Goal: Task Accomplishment & Management: Manage account settings

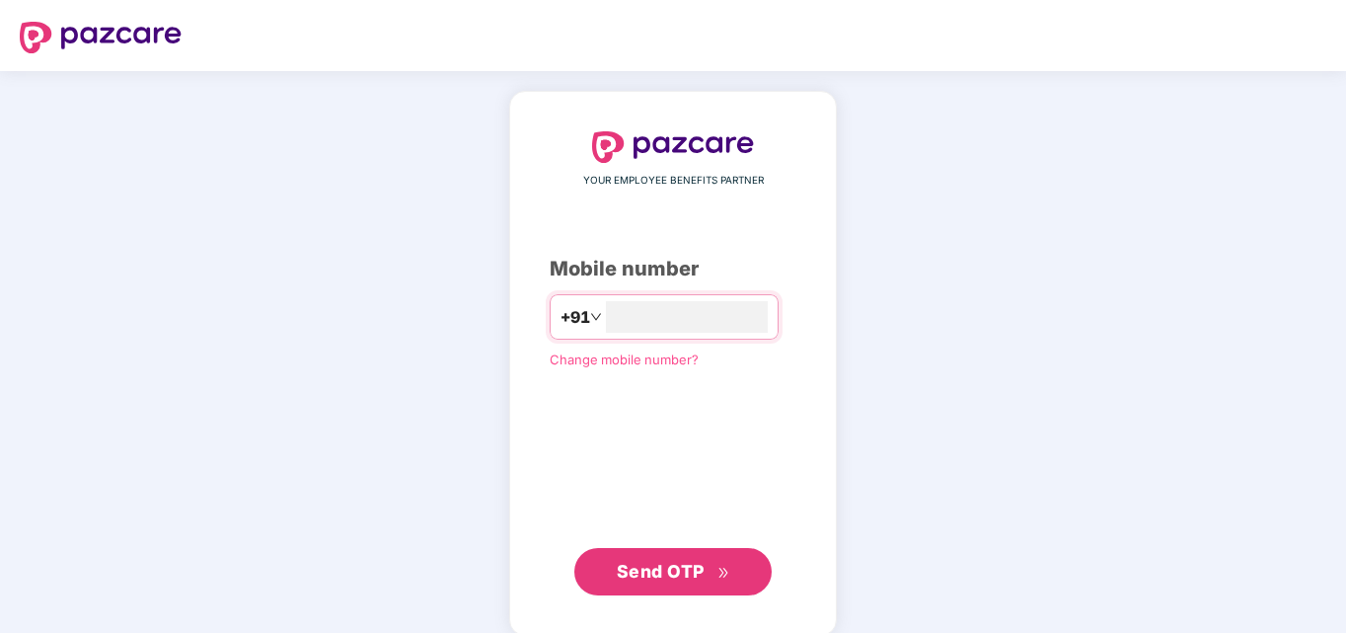
type input "**********"
click at [706, 562] on span "Send OTP" at bounding box center [673, 572] width 113 height 28
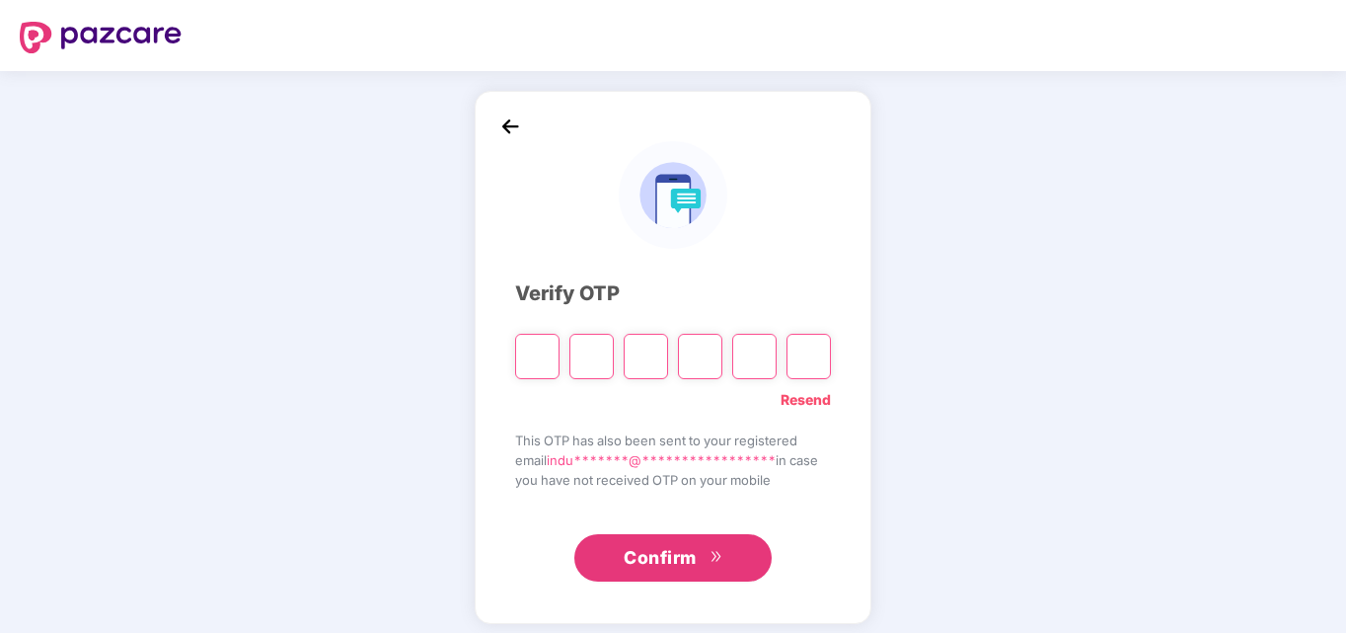
click at [721, 459] on span "**********" at bounding box center [661, 460] width 229 height 16
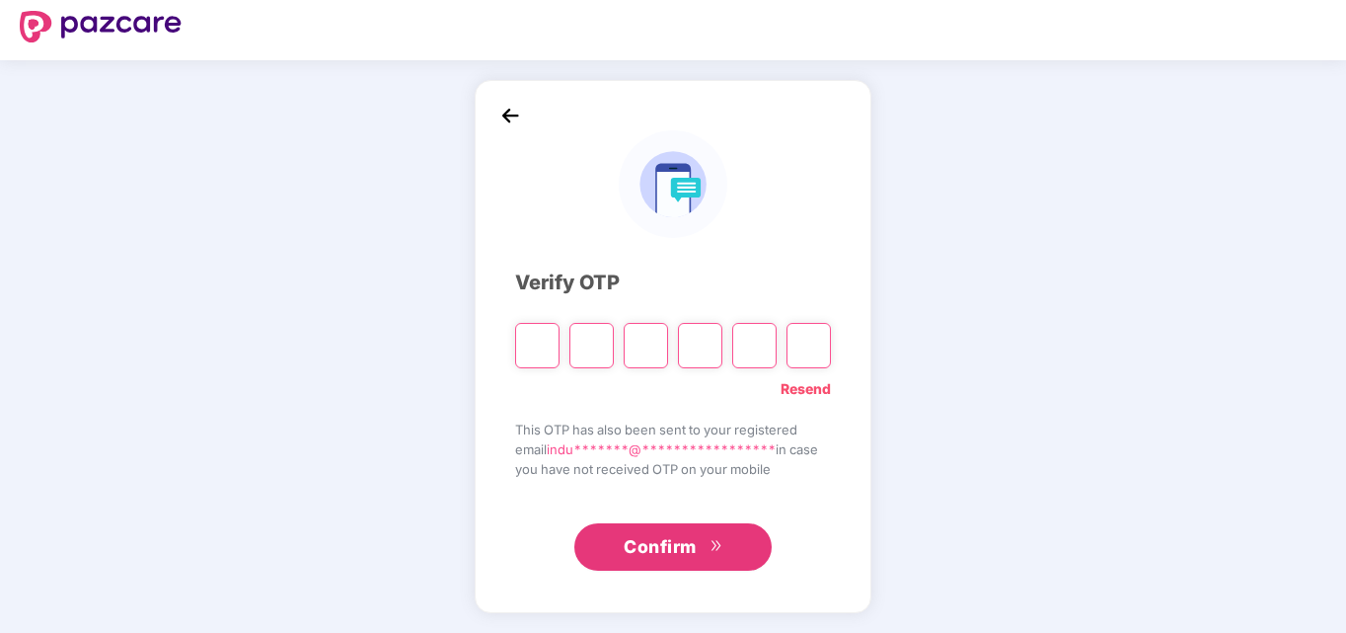
click at [534, 340] on input "Please enter verification code. Digit 1" at bounding box center [537, 345] width 44 height 45
type input "*"
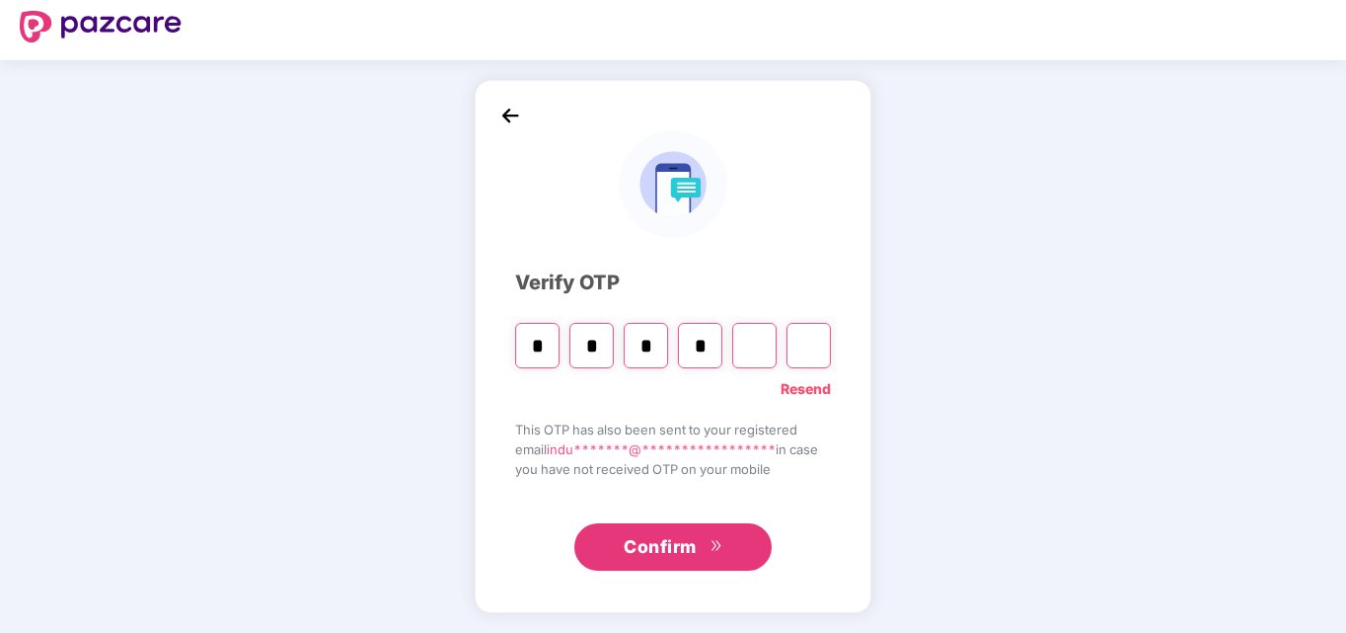
type input "*"
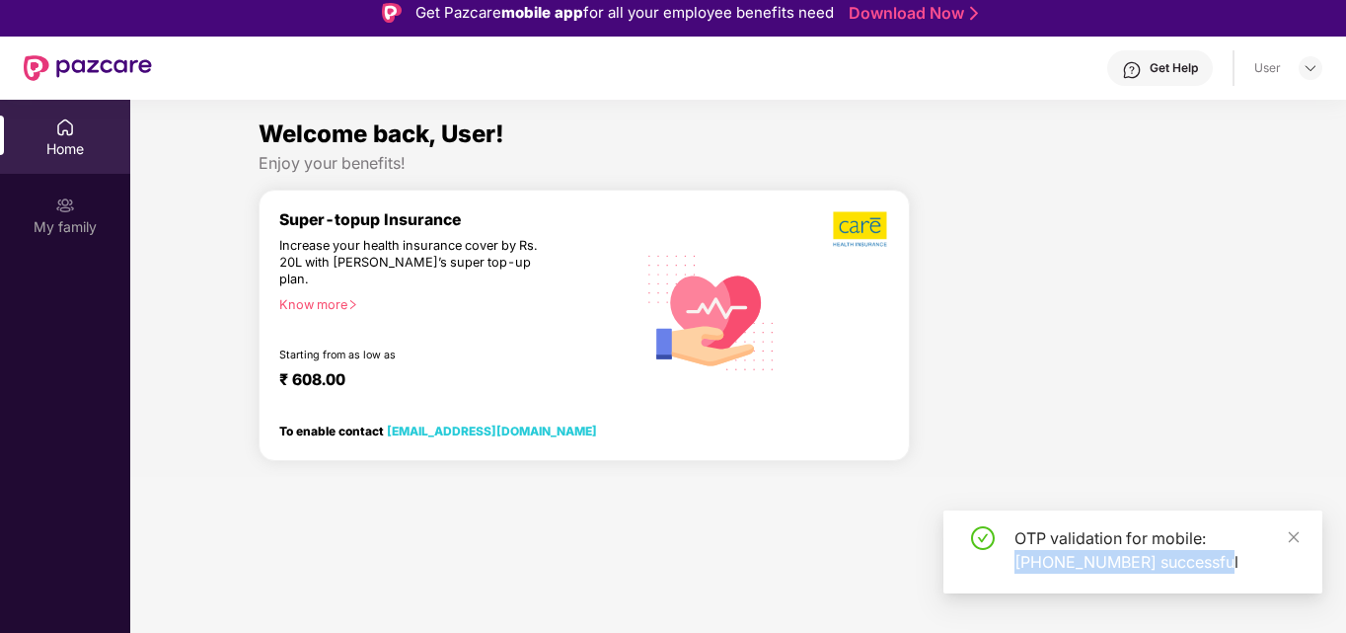
drag, startPoint x: 1293, startPoint y: 541, endPoint x: 403, endPoint y: 265, distance: 931.8
click at [403, 265] on body "Get Pazcare mobile app for all your employee benefits need Download Now Get Hel…" at bounding box center [673, 305] width 1346 height 633
click at [69, 211] on img at bounding box center [65, 205] width 20 height 20
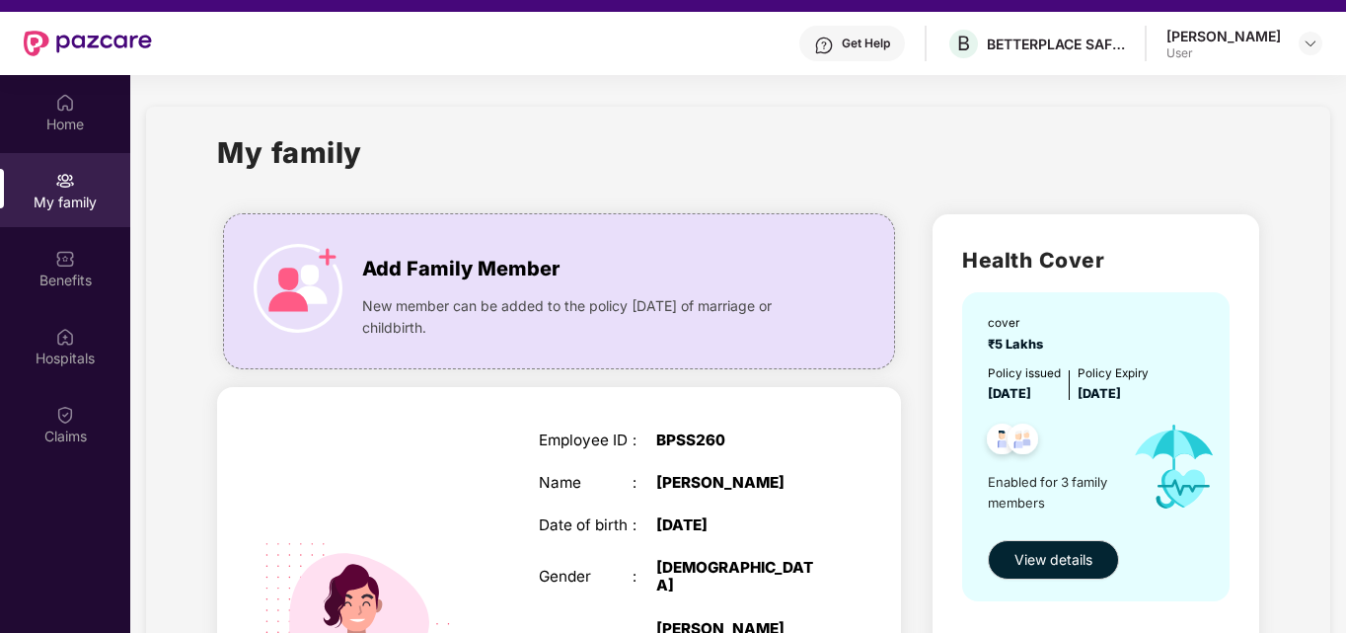
scroll to position [111, 0]
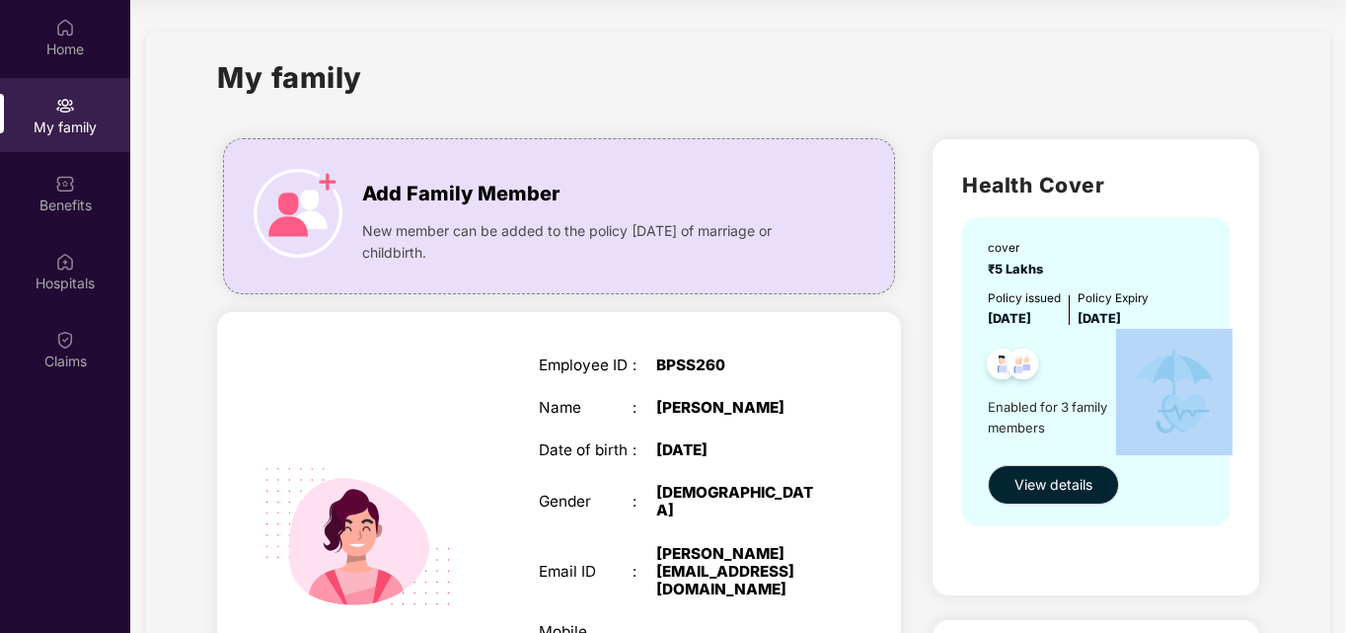
drag, startPoint x: 1341, startPoint y: 412, endPoint x: 1328, endPoint y: 466, distance: 55.8
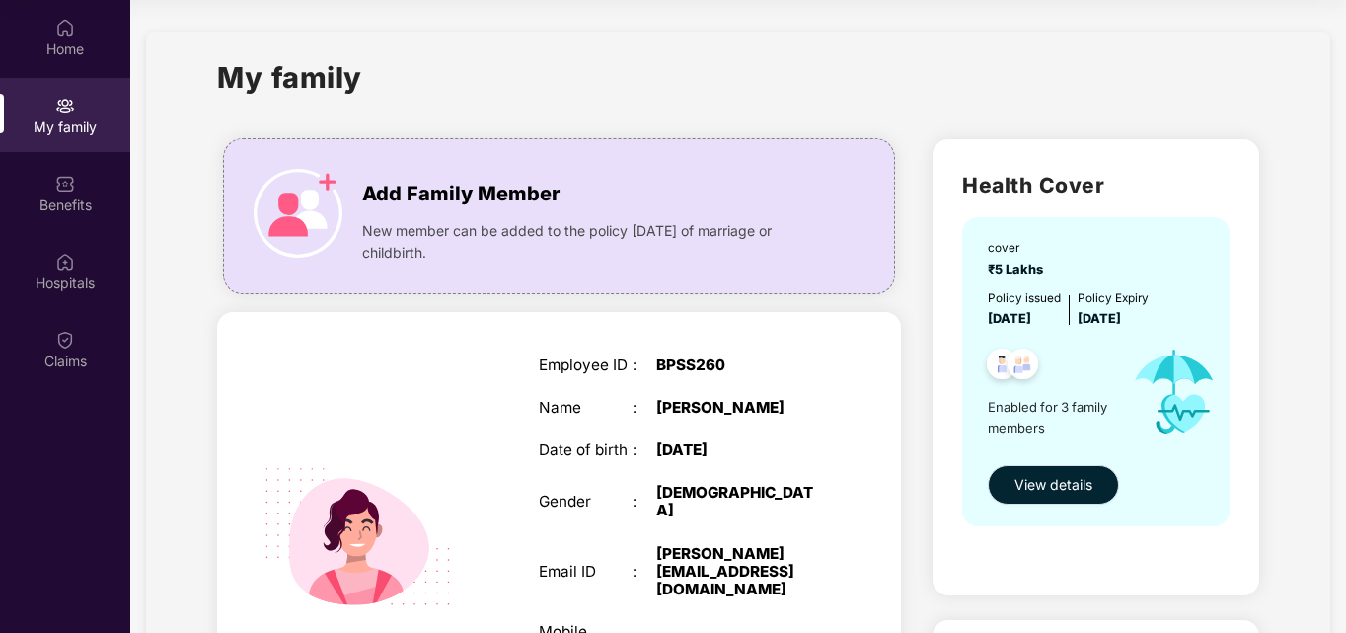
click at [1071, 480] on span "View details" at bounding box center [1054, 485] width 78 height 22
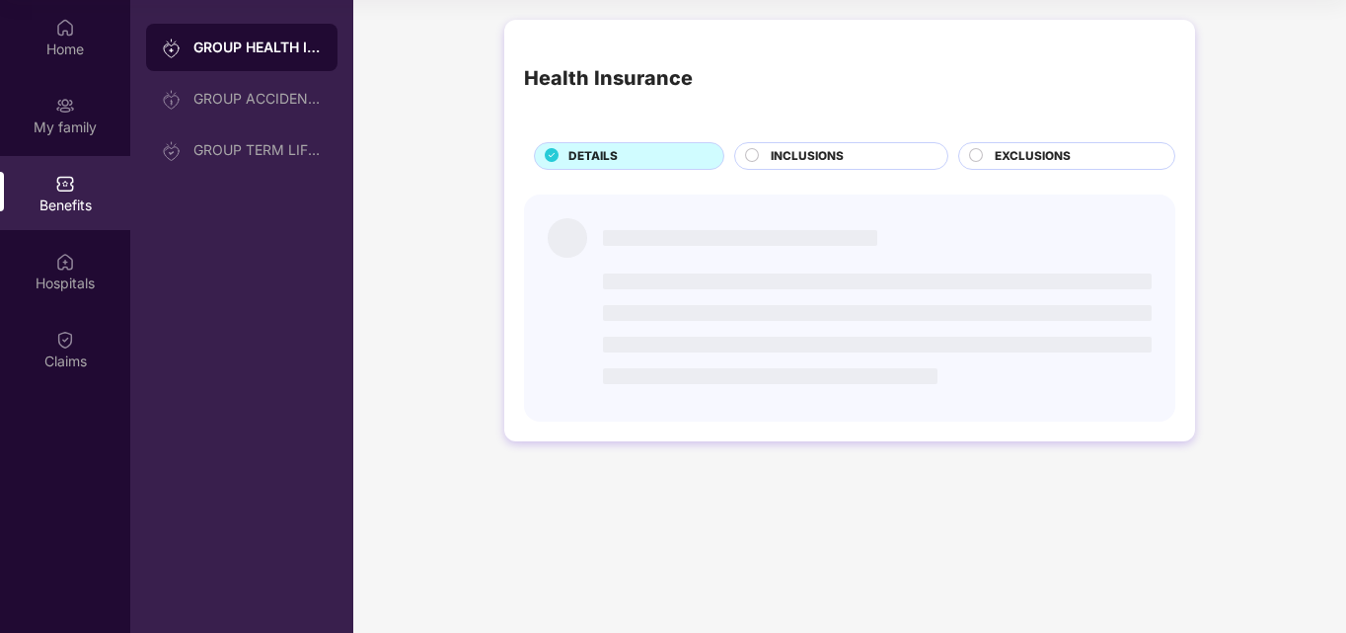
click at [907, 377] on li at bounding box center [770, 376] width 335 height 16
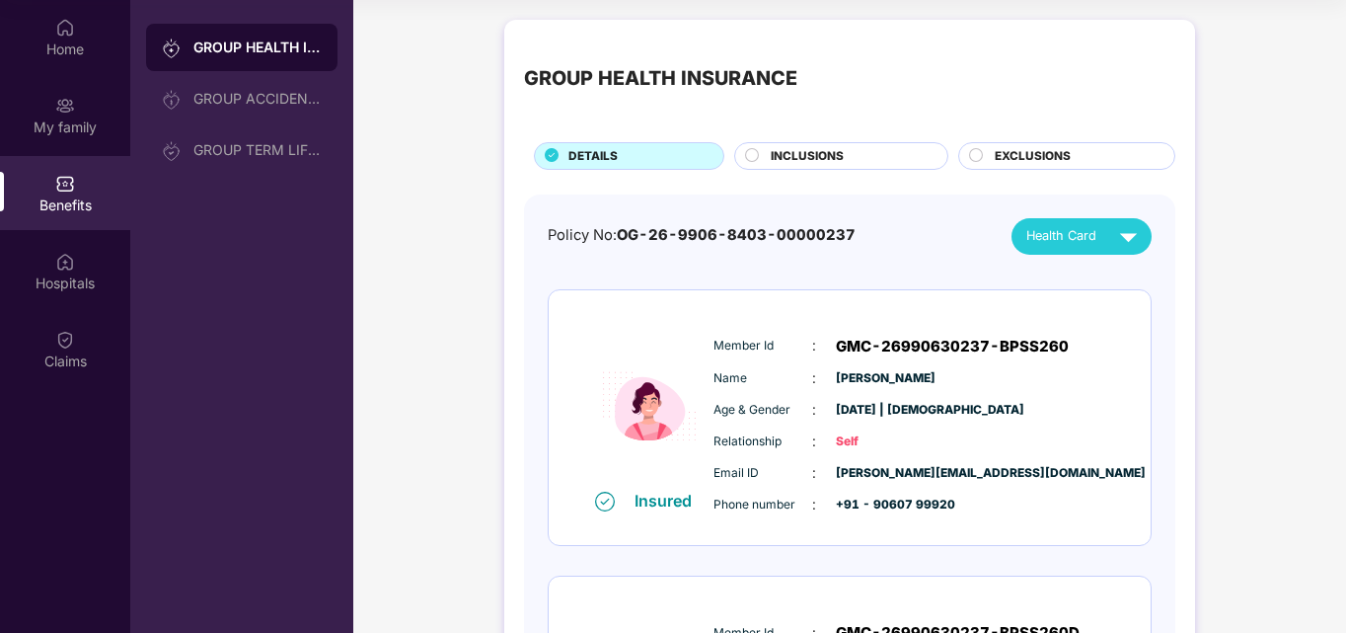
click at [61, 200] on div "Benefits" at bounding box center [65, 205] width 130 height 20
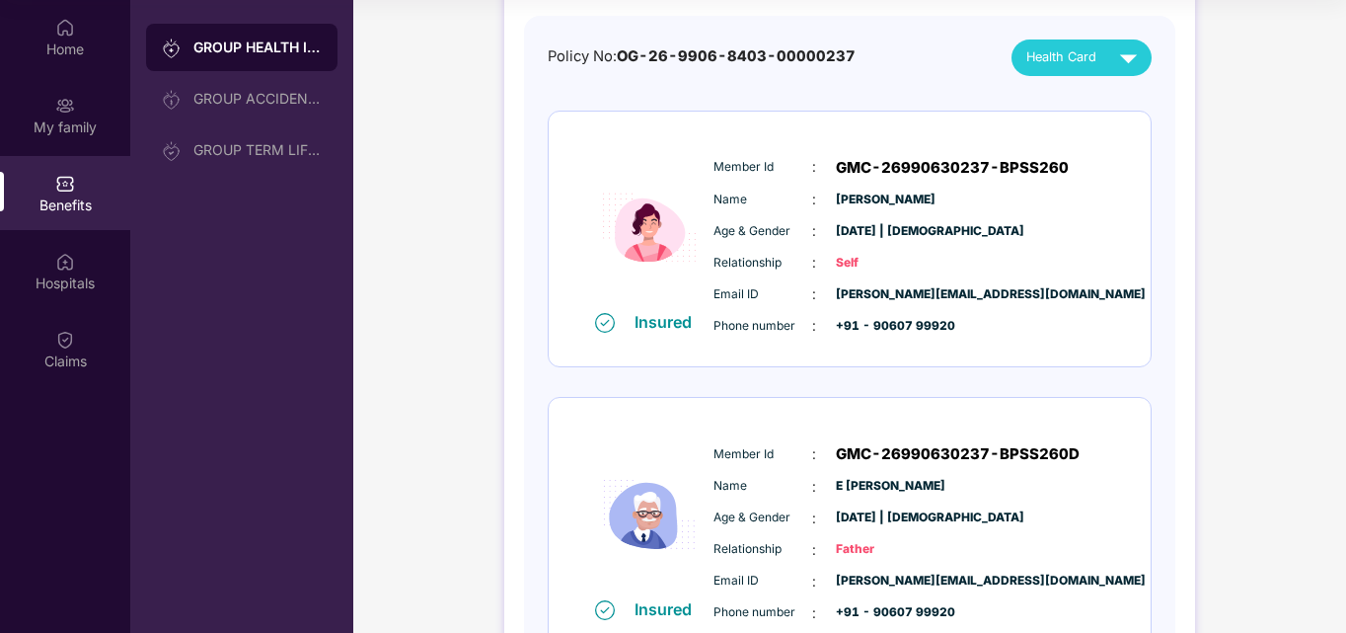
scroll to position [101, 0]
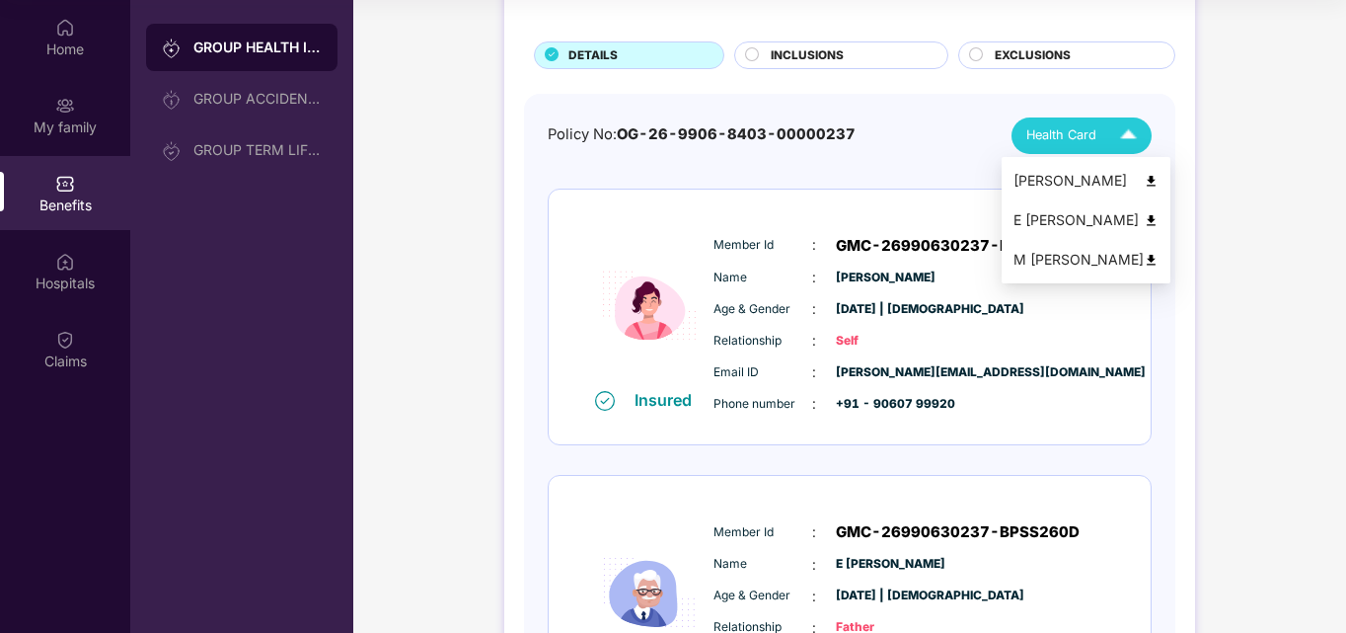
click at [1135, 141] on img at bounding box center [1128, 135] width 35 height 35
click at [1144, 255] on img at bounding box center [1151, 260] width 15 height 15
click at [1126, 138] on img at bounding box center [1128, 135] width 35 height 35
click at [1132, 134] on img at bounding box center [1128, 135] width 35 height 35
click at [1146, 179] on img at bounding box center [1151, 181] width 15 height 15
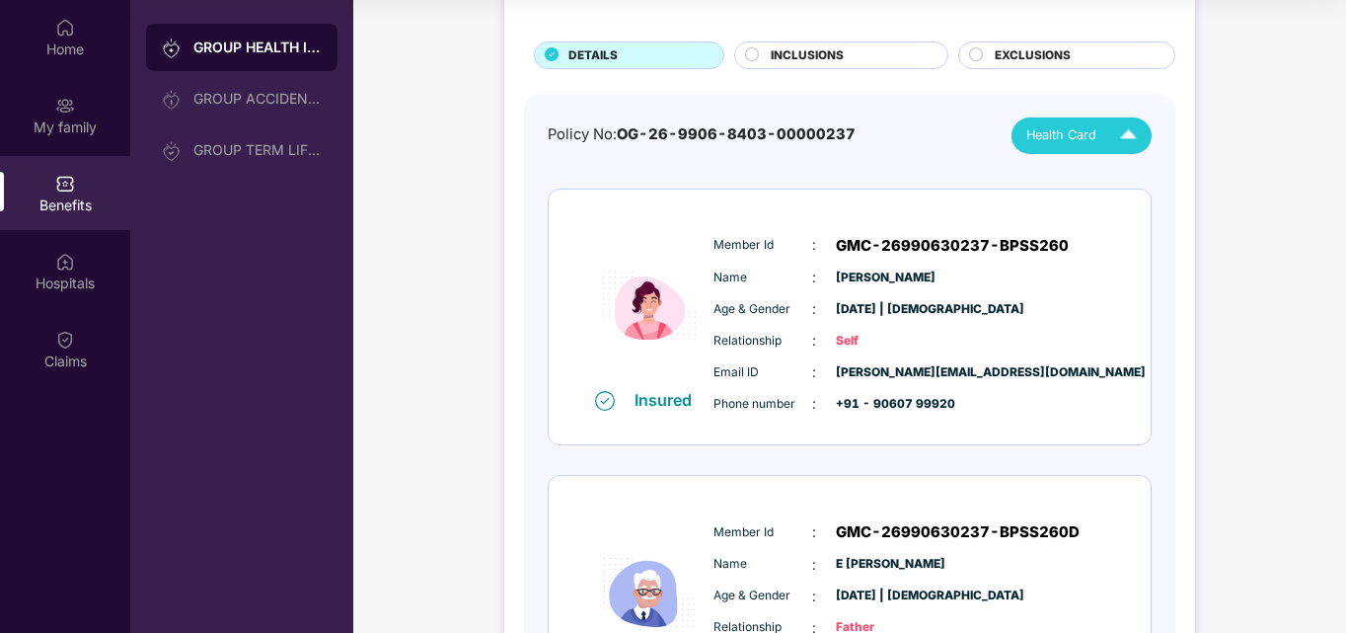
click at [817, 152] on div "Policy No: OG-26-9906-8403-00000237 Health Card" at bounding box center [850, 135] width 604 height 37
click at [1113, 136] on img at bounding box center [1128, 135] width 35 height 35
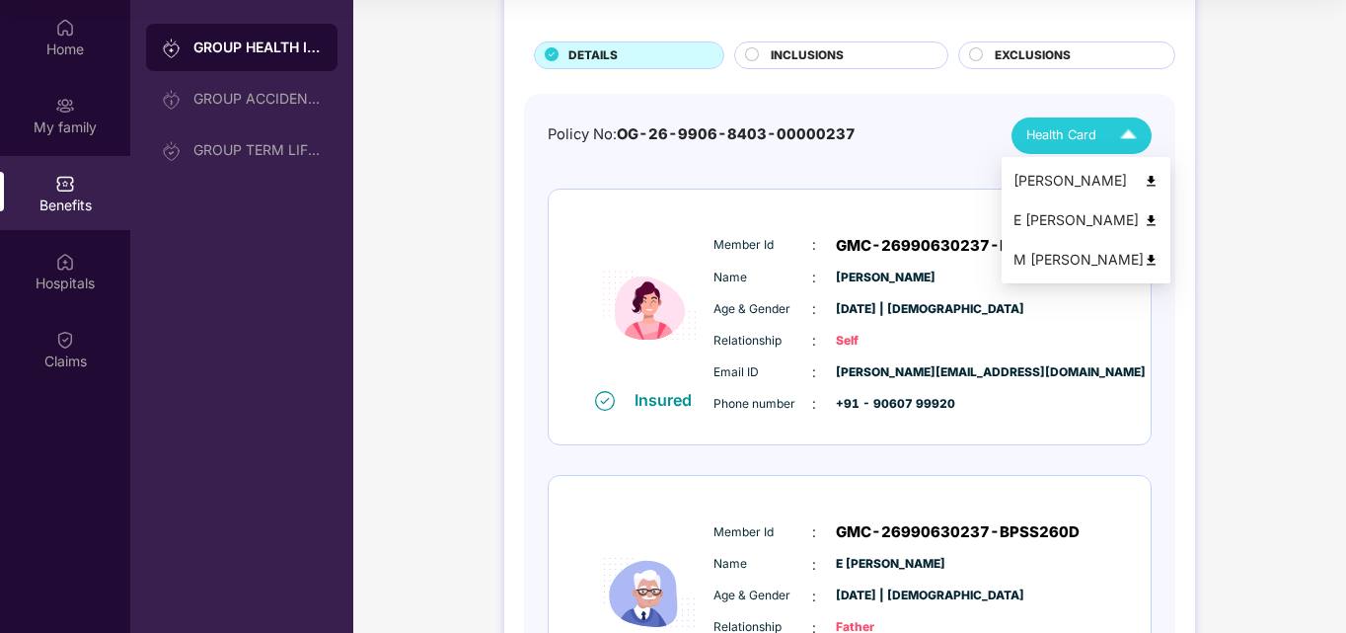
click at [1055, 186] on div "[PERSON_NAME]" at bounding box center [1086, 181] width 145 height 22
click at [1130, 132] on img at bounding box center [1128, 135] width 35 height 35
click at [1144, 185] on img at bounding box center [1151, 181] width 15 height 15
